Goal: Find specific page/section: Find specific page/section

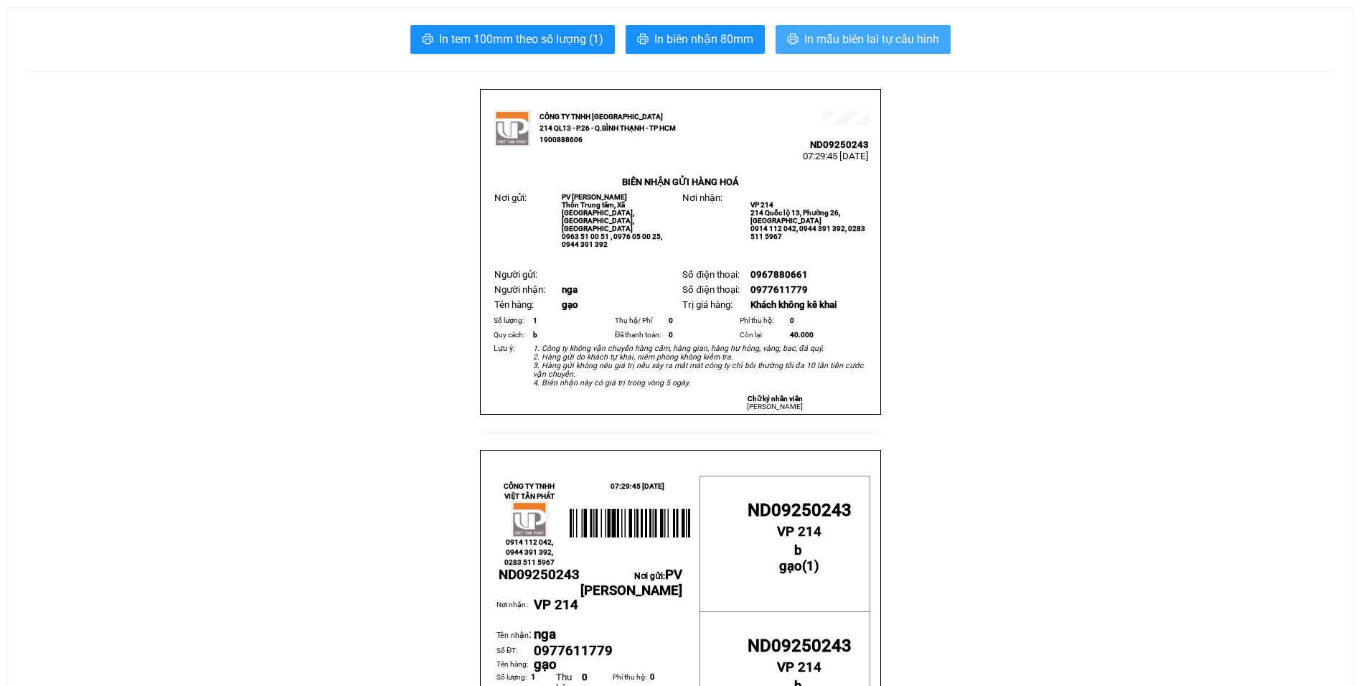
click at [933, 30] on span "In mẫu biên lai tự cấu hình" at bounding box center [871, 39] width 135 height 18
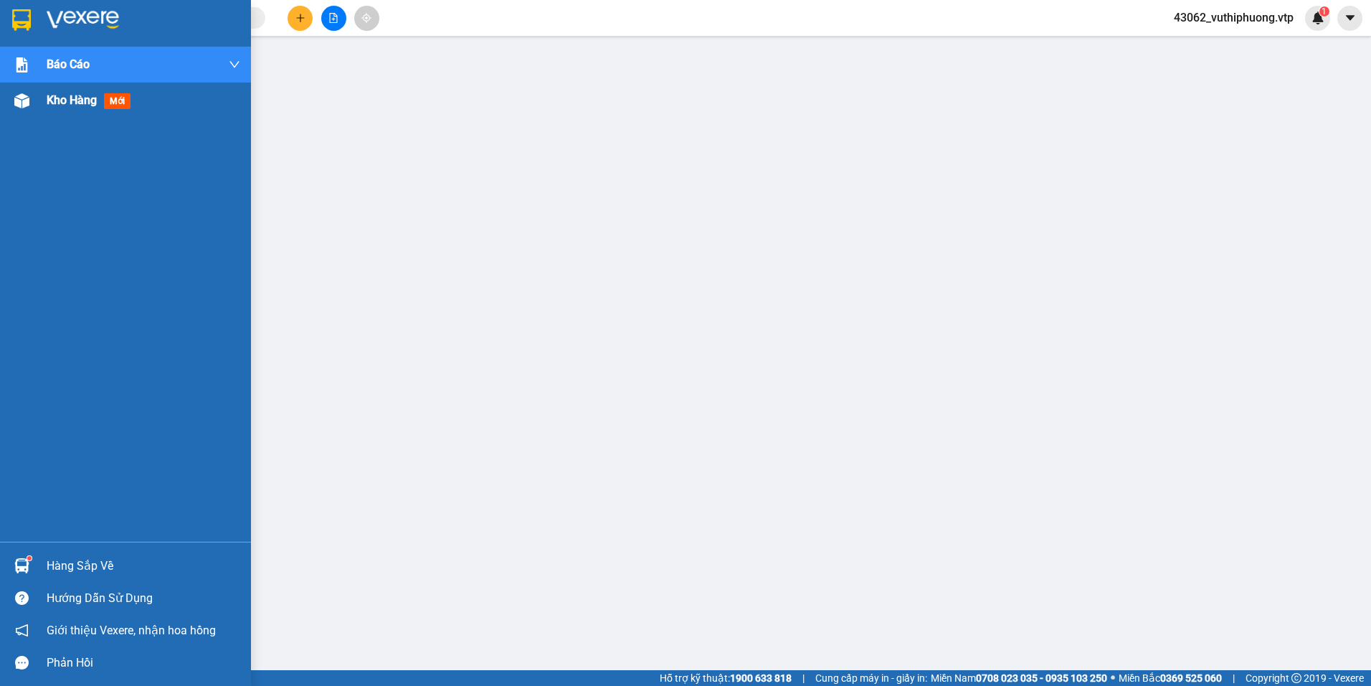
click at [79, 95] on span "Kho hàng" at bounding box center [72, 100] width 50 height 14
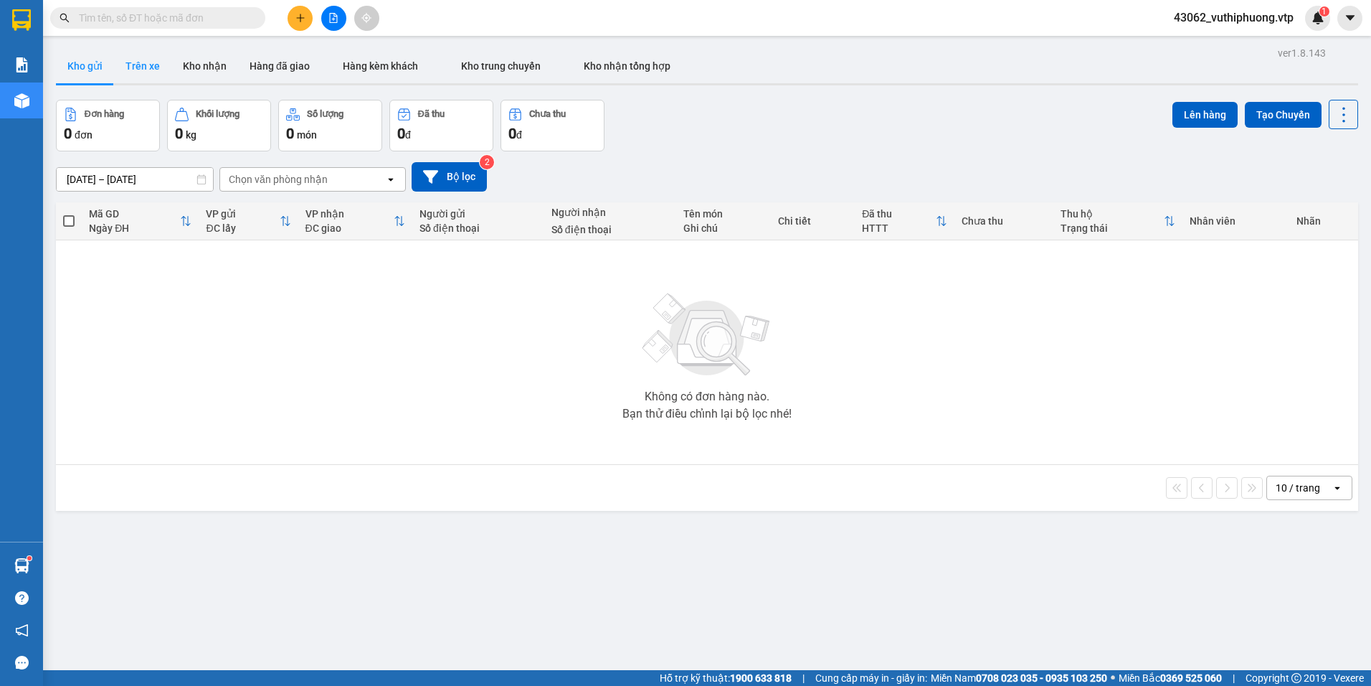
click at [137, 67] on button "Trên xe" at bounding box center [142, 66] width 57 height 34
